Goal: Navigation & Orientation: Find specific page/section

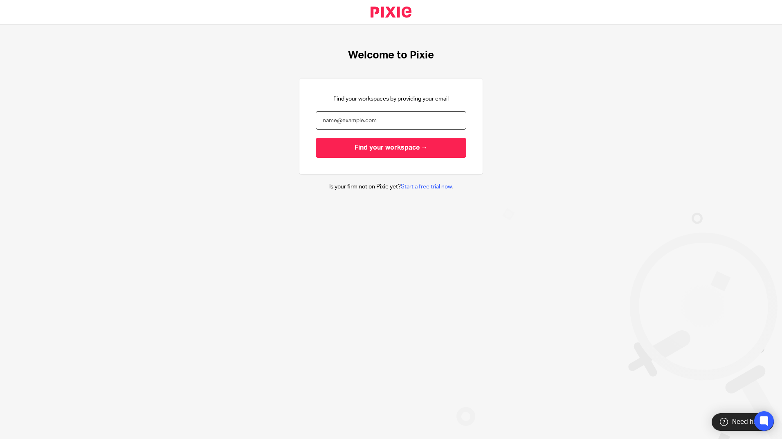
click at [391, 122] on input "email" at bounding box center [391, 120] width 151 height 18
type input "jon@blackandwhiteaccounting.co.uk"
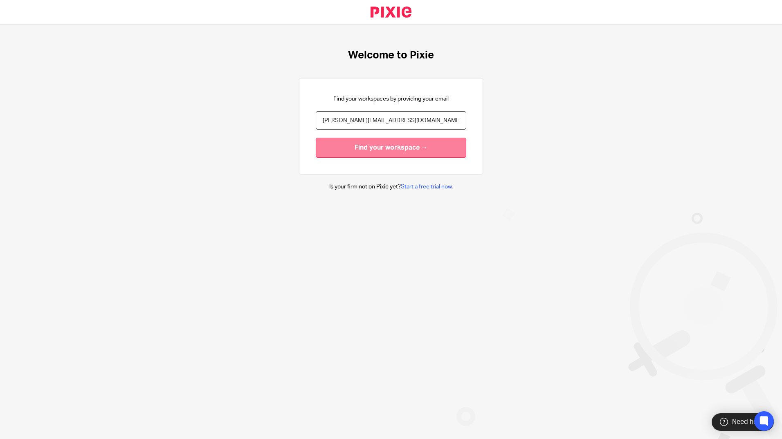
click at [388, 150] on input "Find your workspace →" at bounding box center [391, 148] width 151 height 20
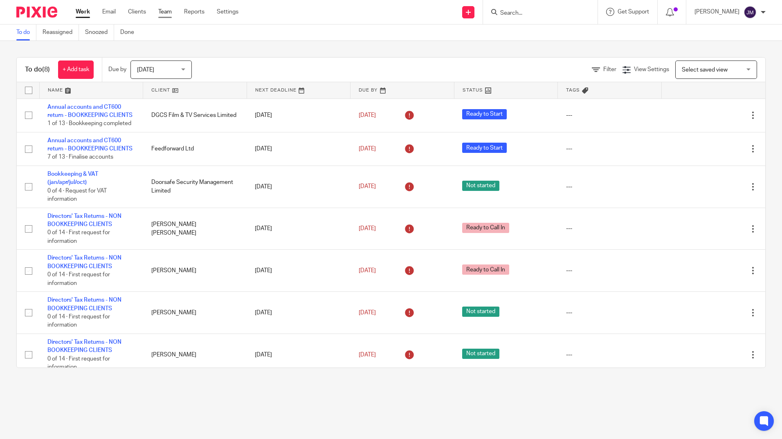
click at [169, 12] on link "Team" at bounding box center [165, 12] width 14 height 8
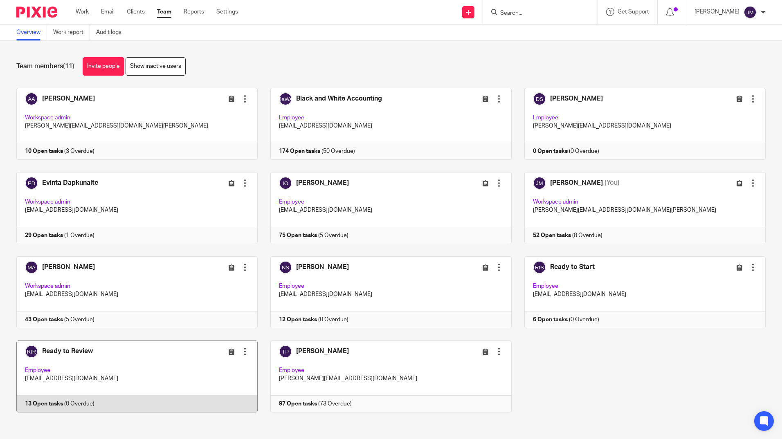
click at [92, 349] on link at bounding box center [131, 377] width 254 height 72
